Goal: Task Accomplishment & Management: Complete application form

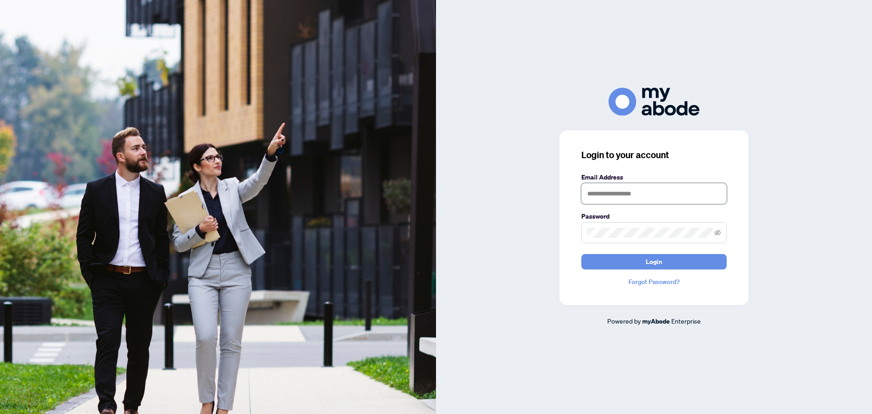
click at [678, 192] on input "text" at bounding box center [653, 193] width 145 height 21
type input "**********"
click at [581, 254] on button "Login" at bounding box center [653, 261] width 145 height 15
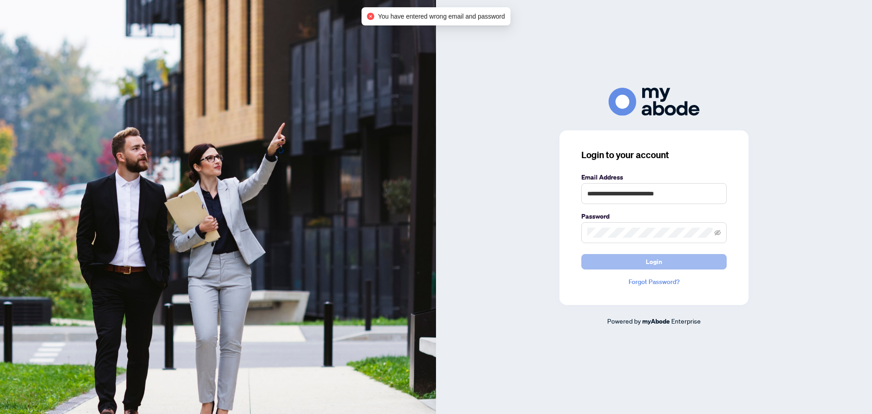
click at [679, 265] on button "Login" at bounding box center [653, 261] width 145 height 15
drag, startPoint x: 648, startPoint y: 238, endPoint x: 546, endPoint y: 239, distance: 101.3
click at [546, 239] on div "**********" at bounding box center [654, 207] width 436 height 238
click at [550, 232] on div "**********" at bounding box center [654, 207] width 436 height 238
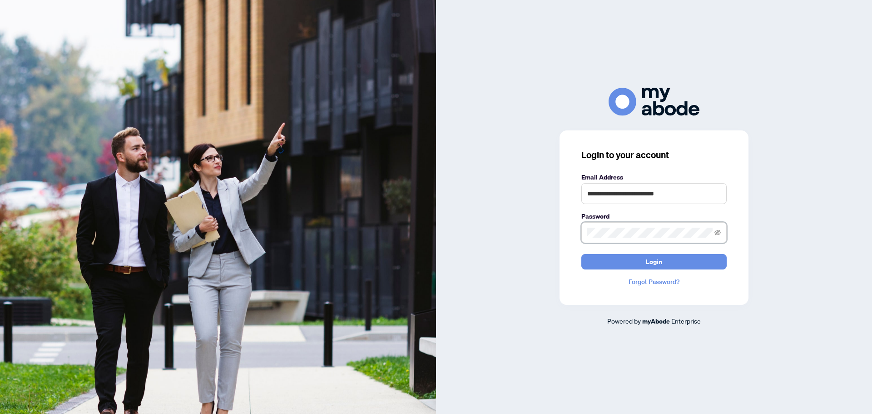
click at [581, 254] on button "Login" at bounding box center [653, 261] width 145 height 15
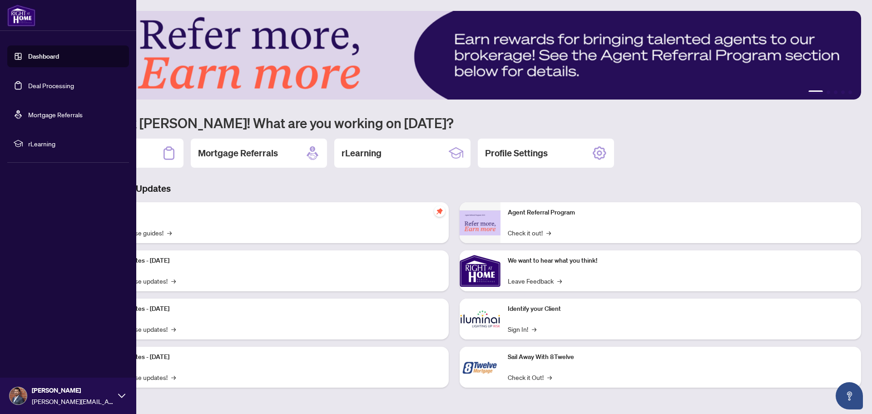
click at [37, 60] on link "Dashboard" at bounding box center [43, 56] width 31 height 8
click at [49, 89] on link "Deal Processing" at bounding box center [51, 85] width 46 height 8
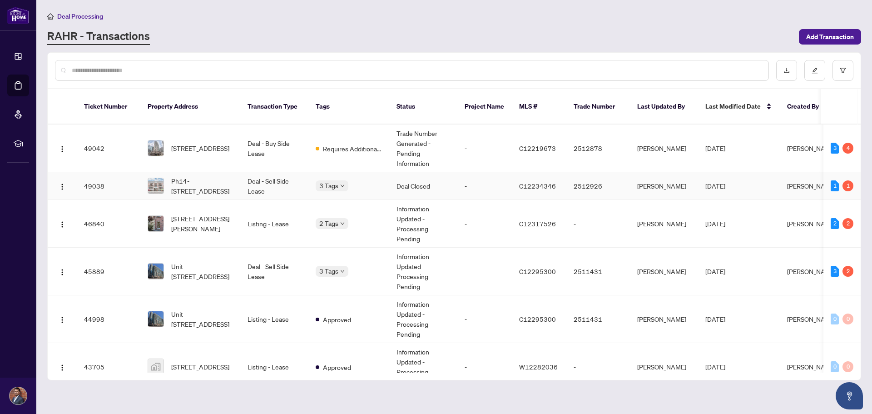
click at [462, 181] on td "-" at bounding box center [484, 186] width 54 height 28
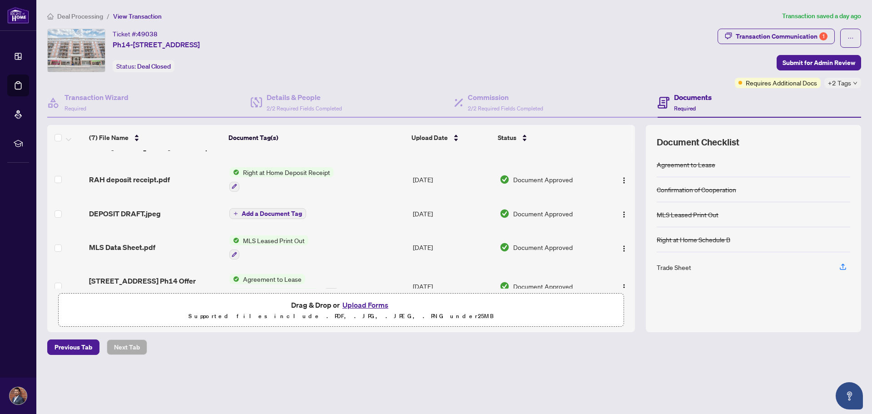
scroll to position [113, 0]
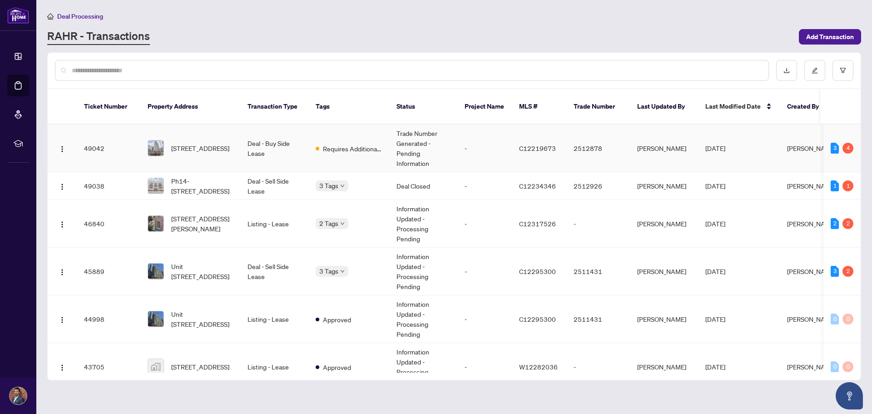
click at [285, 142] on td "Deal - Buy Side Lease" at bounding box center [274, 148] width 68 height 48
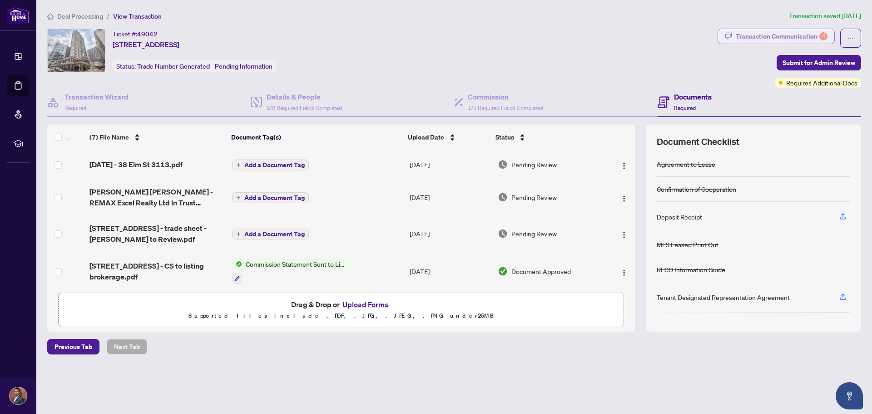
click at [775, 38] on div "Transaction Communication 4" at bounding box center [782, 36] width 92 height 15
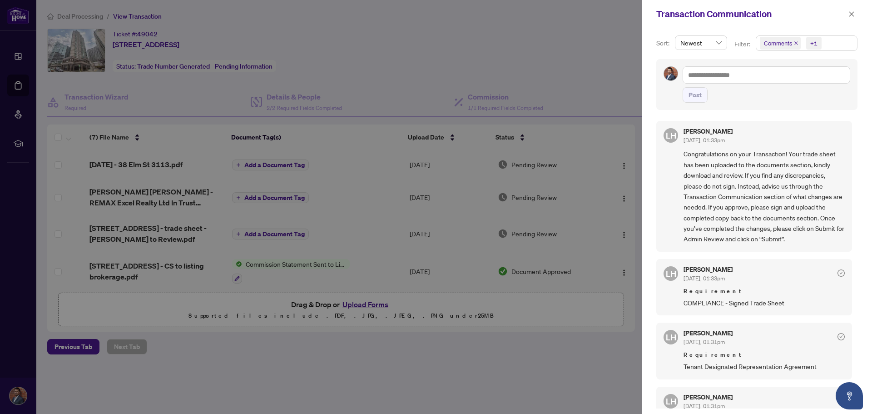
scroll to position [45, 0]
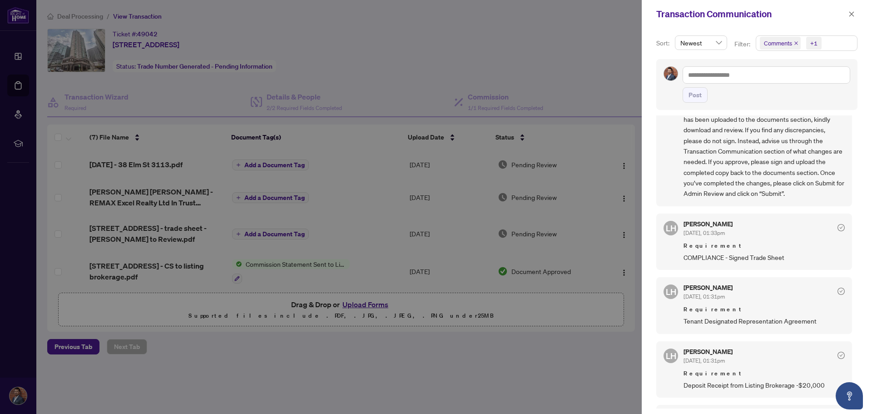
click at [560, 360] on div at bounding box center [436, 207] width 872 height 414
click at [848, 12] on icon "close" at bounding box center [851, 14] width 6 height 6
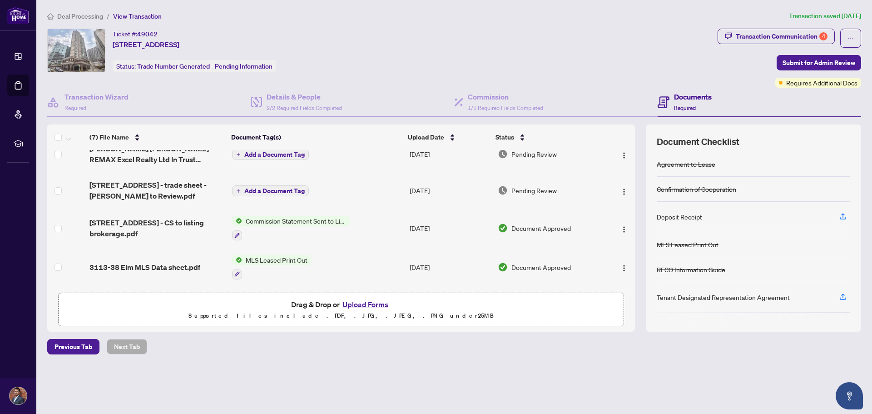
scroll to position [0, 0]
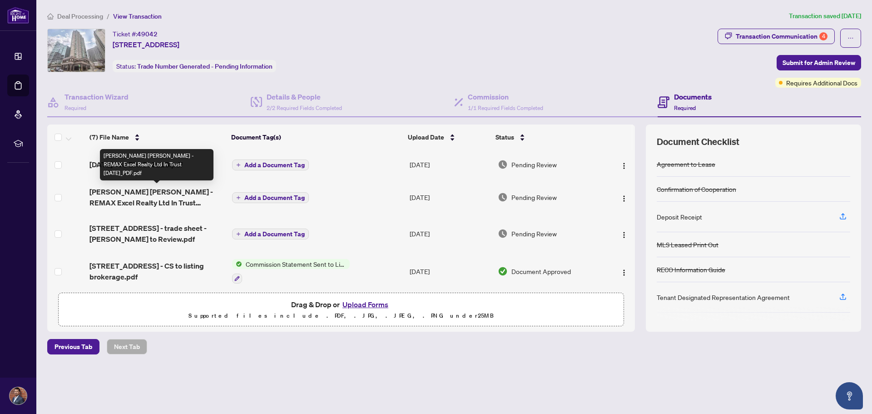
click at [185, 193] on span "[PERSON_NAME] [PERSON_NAME] - REMAX Excel Realty Ltd In Trust [DATE]_PDF.pdf" at bounding box center [156, 197] width 135 height 22
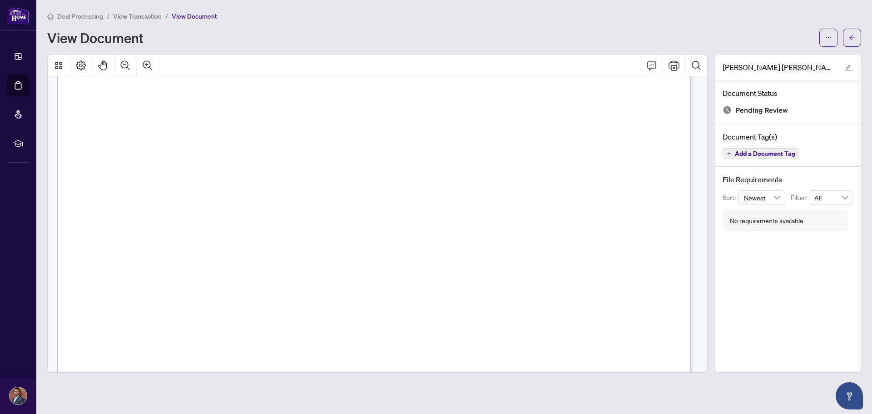
scroll to position [363, 0]
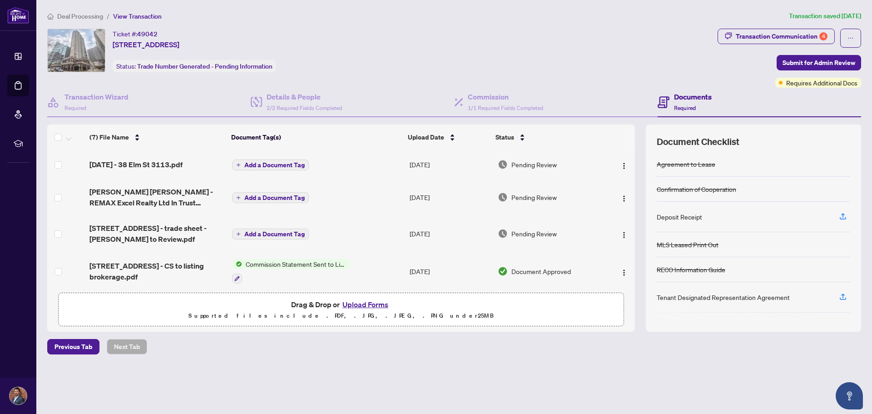
click at [135, 166] on span "[DATE] - 38 Elm St 3113.pdf" at bounding box center [135, 164] width 93 height 11
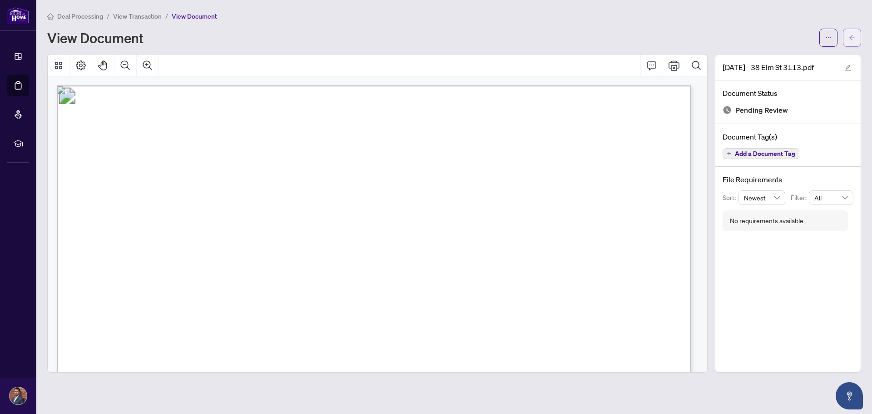
click at [849, 40] on icon "arrow-left" at bounding box center [852, 38] width 6 height 6
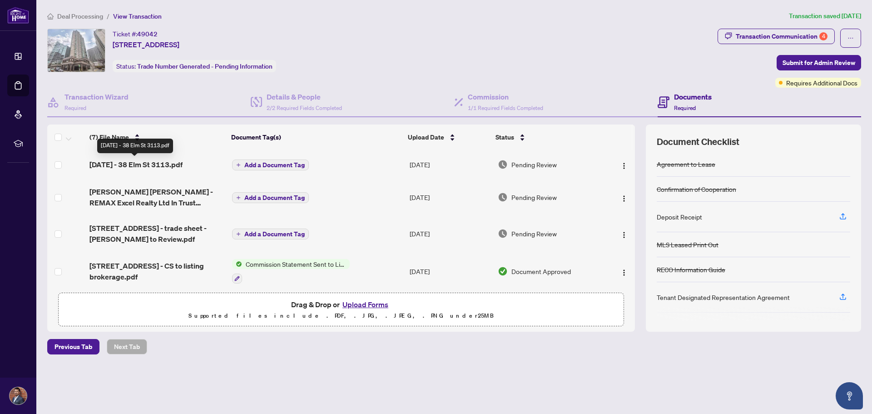
click at [152, 165] on span "[DATE] - 38 Elm St 3113.pdf" at bounding box center [135, 164] width 93 height 11
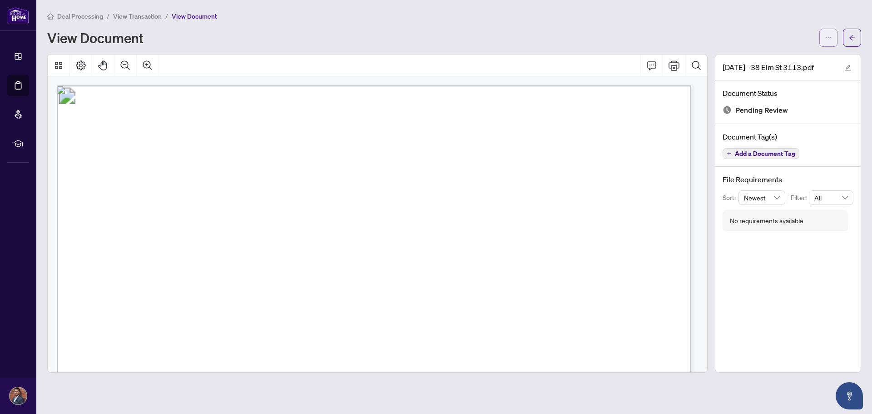
click at [829, 39] on icon "ellipsis" at bounding box center [828, 38] width 6 height 6
click at [796, 57] on span "Download" at bounding box center [795, 58] width 69 height 10
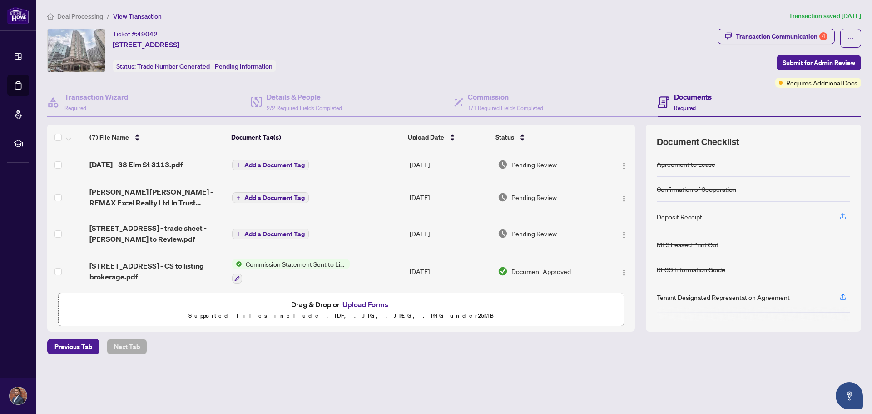
click at [176, 228] on span "[STREET_ADDRESS] - trade sheet - [PERSON_NAME] to Review.pdf" at bounding box center [156, 234] width 135 height 22
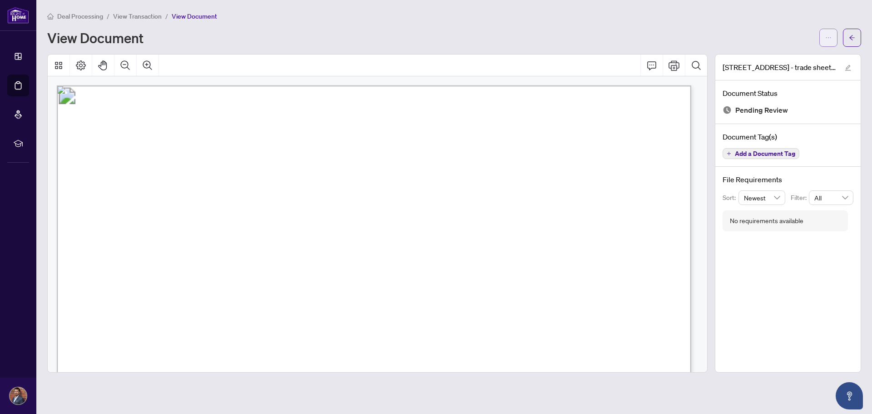
click at [828, 35] on icon "ellipsis" at bounding box center [828, 38] width 6 height 6
click at [806, 60] on span "Download" at bounding box center [795, 58] width 69 height 10
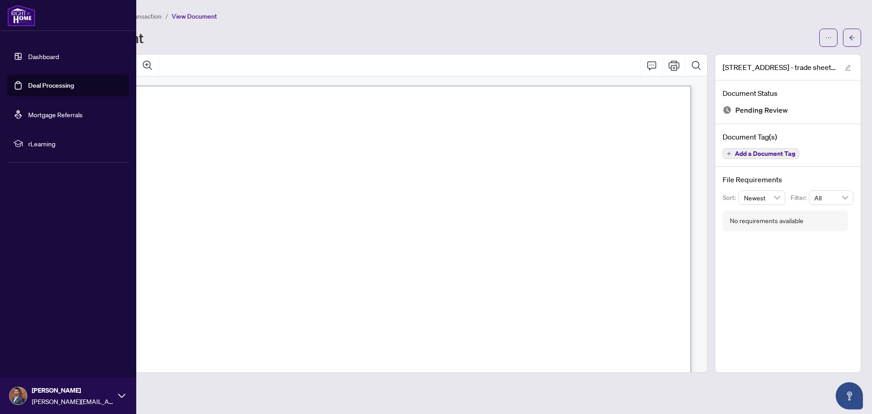
click at [38, 53] on link "Dashboard" at bounding box center [43, 56] width 31 height 8
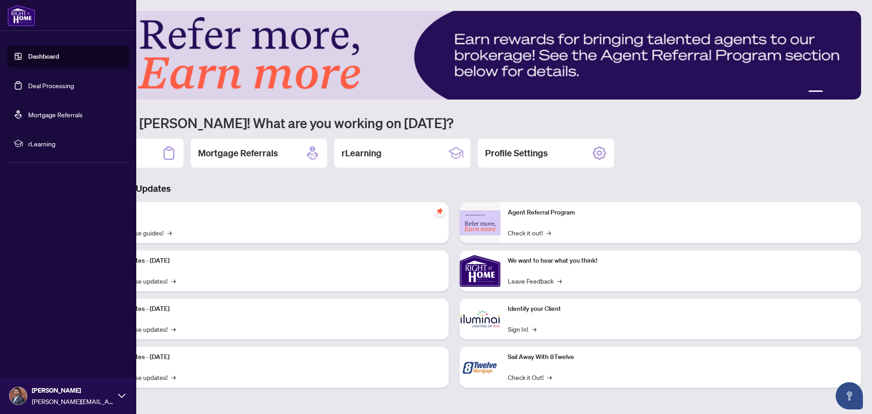
click at [51, 87] on link "Deal Processing" at bounding box center [51, 85] width 46 height 8
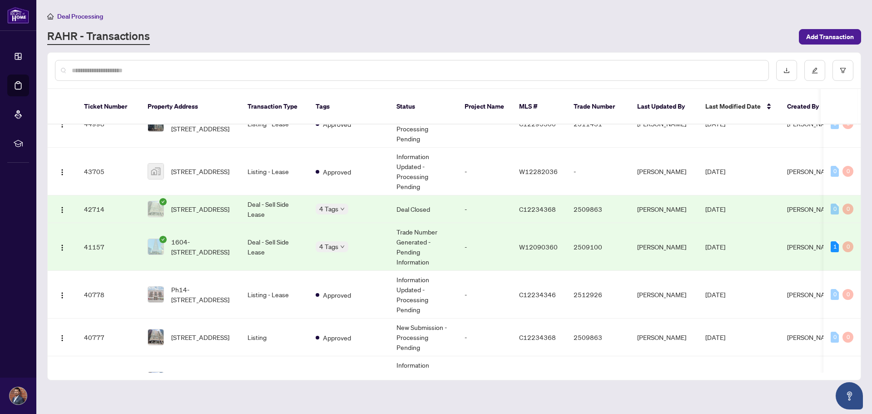
scroll to position [182, 0]
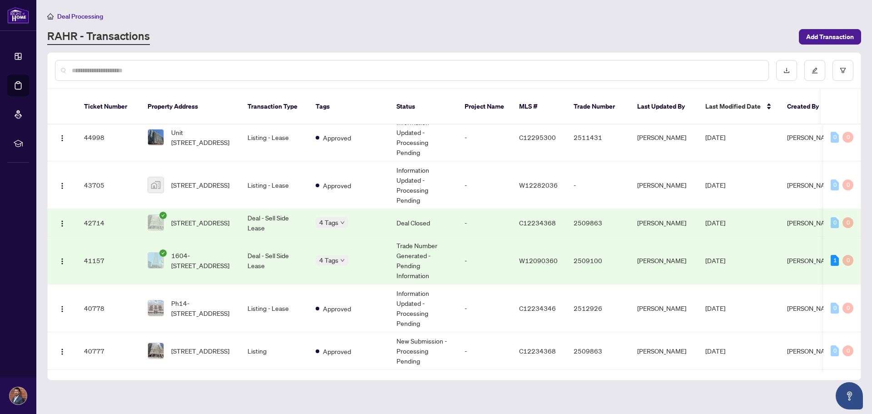
drag, startPoint x: 861, startPoint y: 225, endPoint x: 860, endPoint y: 234, distance: 9.6
click at [860, 234] on main "Deal Processing [PERSON_NAME] - Transactions Add Transaction Ticket Number Prop…" at bounding box center [454, 207] width 836 height 414
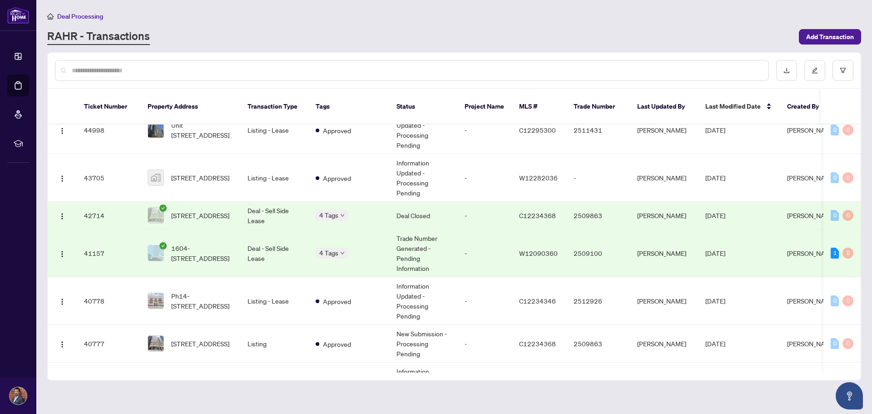
scroll to position [198, 0]
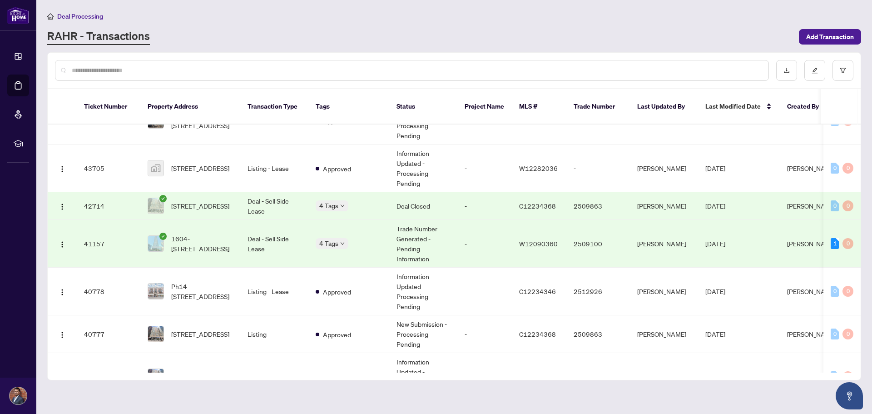
click at [252, 38] on div "RAHR - Transactions" at bounding box center [420, 37] width 746 height 16
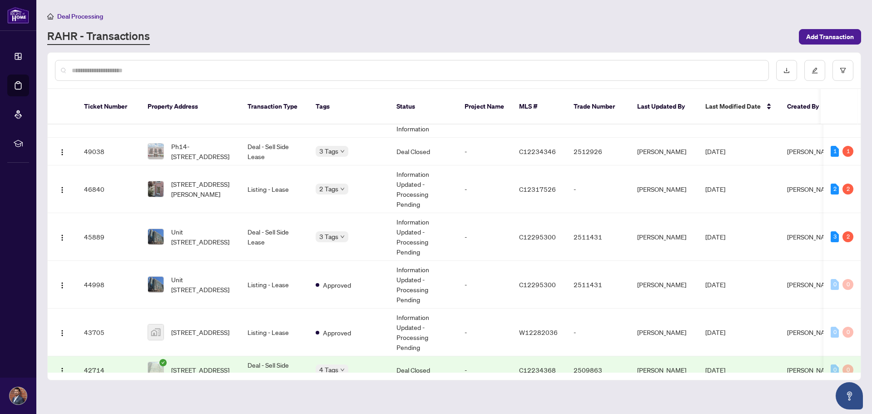
scroll to position [0, 0]
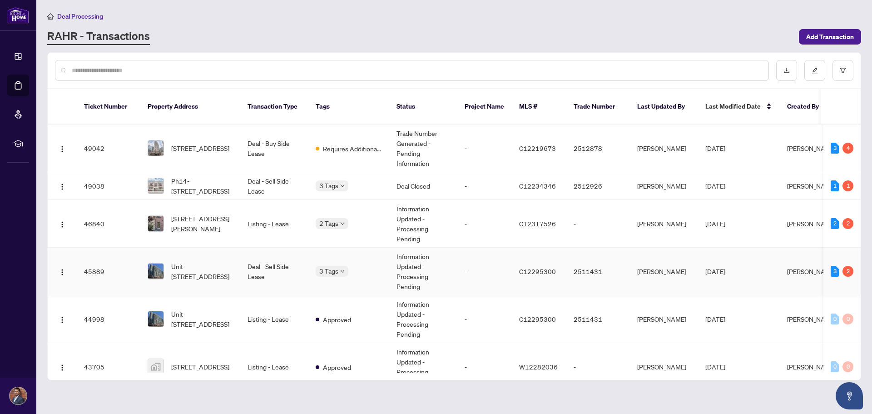
click at [391, 265] on td "Information Updated - Processing Pending" at bounding box center [423, 271] width 68 height 48
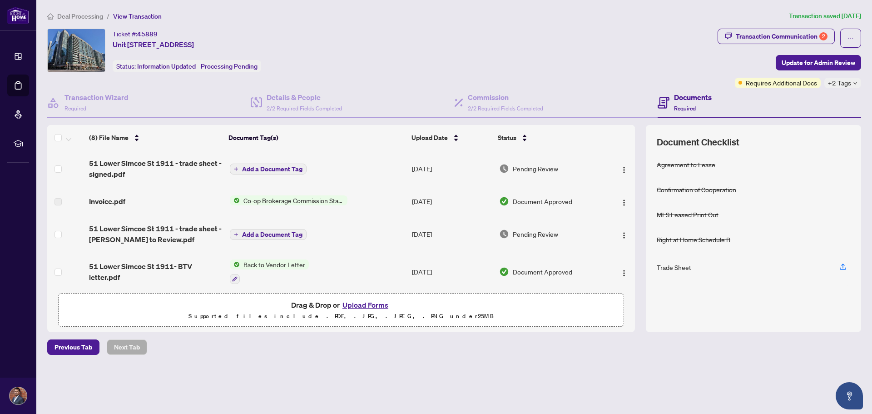
click at [771, 83] on span "Requires Additional Docs" at bounding box center [781, 83] width 71 height 10
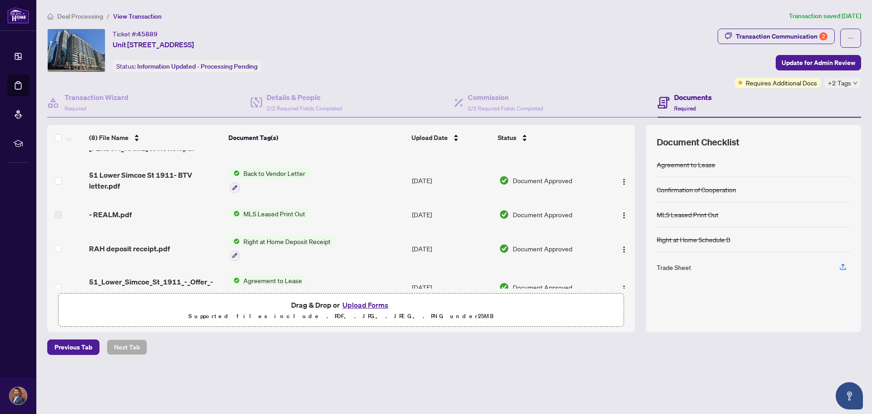
scroll to position [140, 0]
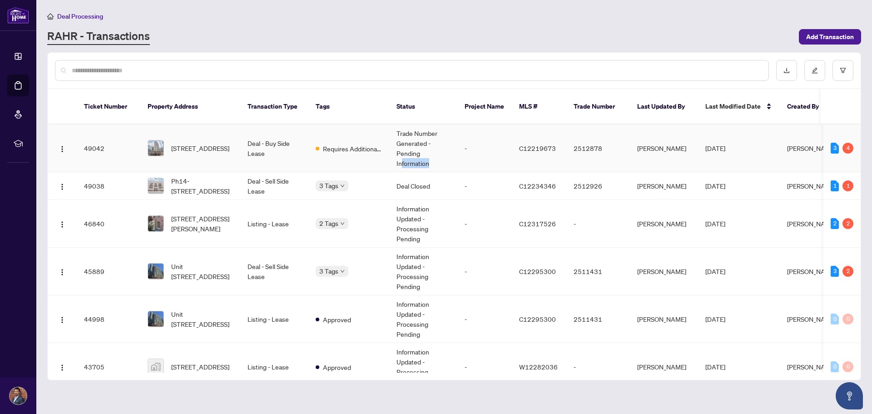
drag, startPoint x: 401, startPoint y: 153, endPoint x: 442, endPoint y: 151, distance: 41.4
click at [442, 151] on td "Trade Number Generated - Pending Information" at bounding box center [423, 148] width 68 height 48
click at [449, 174] on td "Deal Closed" at bounding box center [423, 186] width 68 height 28
click at [435, 144] on td "Trade Number Generated - Pending Information" at bounding box center [423, 148] width 68 height 48
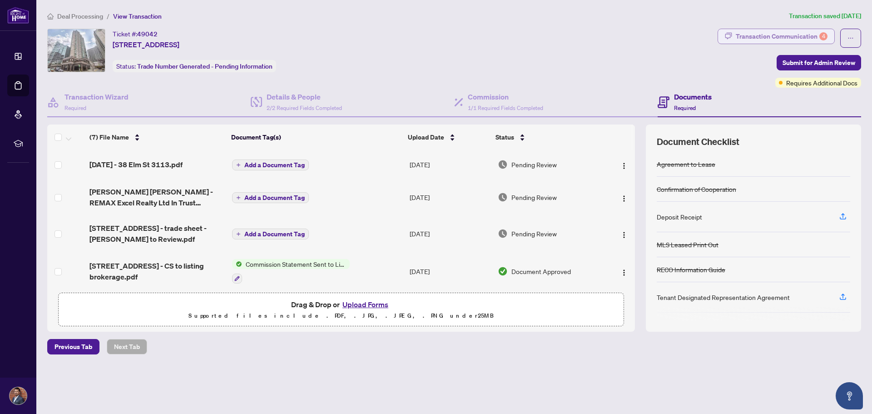
click at [757, 43] on div "Transaction Communication 4" at bounding box center [782, 36] width 92 height 15
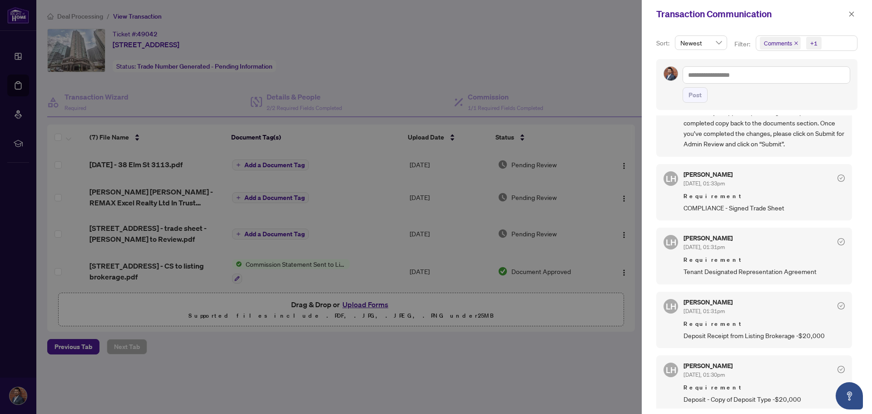
scroll to position [96, 0]
click at [564, 85] on div at bounding box center [436, 207] width 872 height 414
click at [850, 13] on icon "close" at bounding box center [851, 14] width 6 height 6
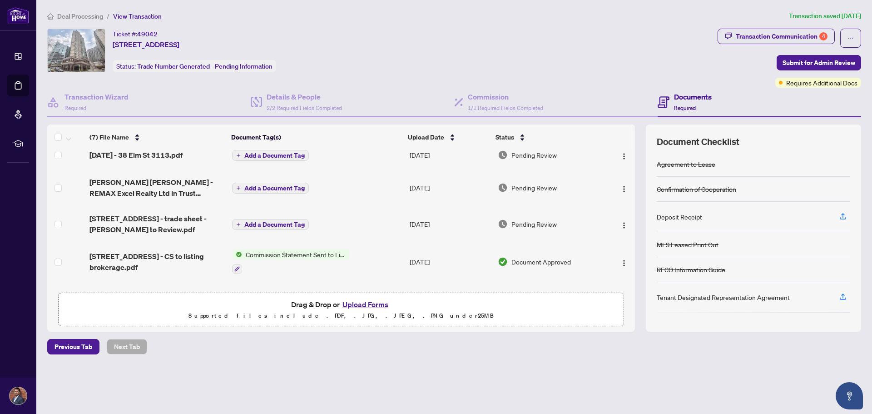
scroll to position [0, 0]
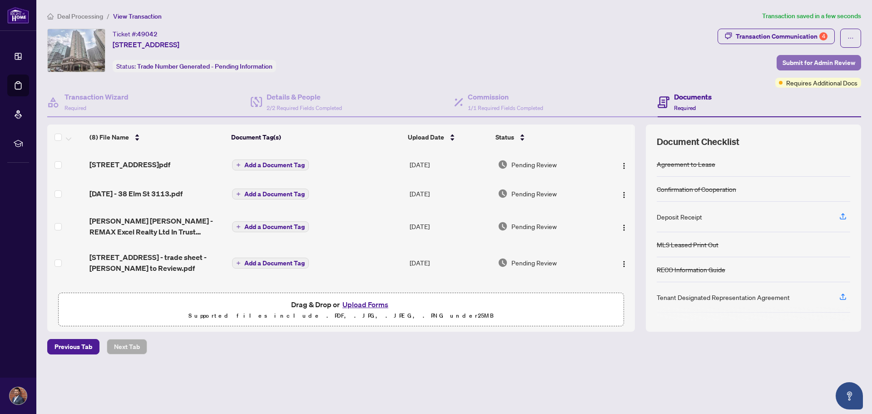
click at [819, 67] on span "Submit for Admin Review" at bounding box center [818, 62] width 73 height 15
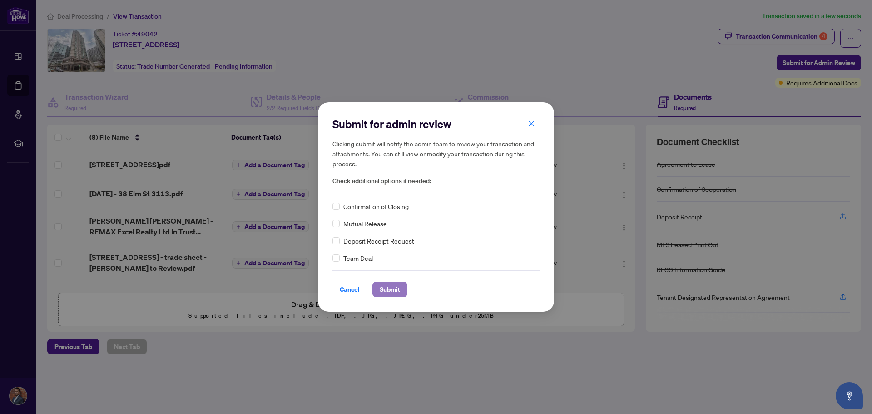
click at [380, 285] on span "Submit" at bounding box center [390, 289] width 20 height 15
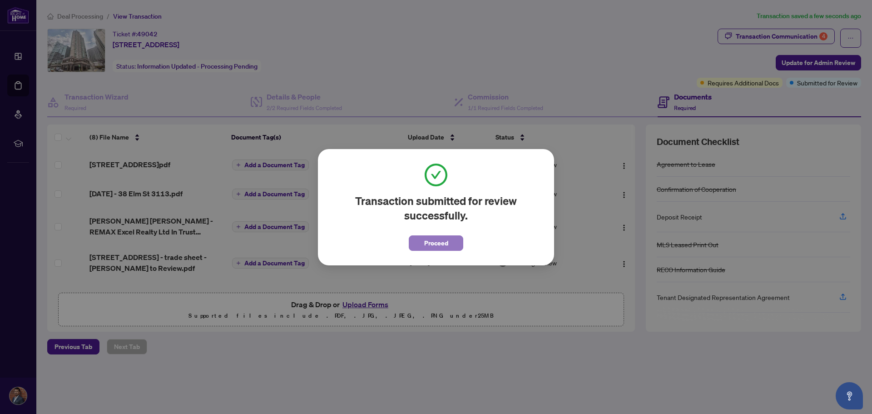
click at [428, 245] on span "Proceed" at bounding box center [436, 243] width 24 height 15
